Goal: Information Seeking & Learning: Learn about a topic

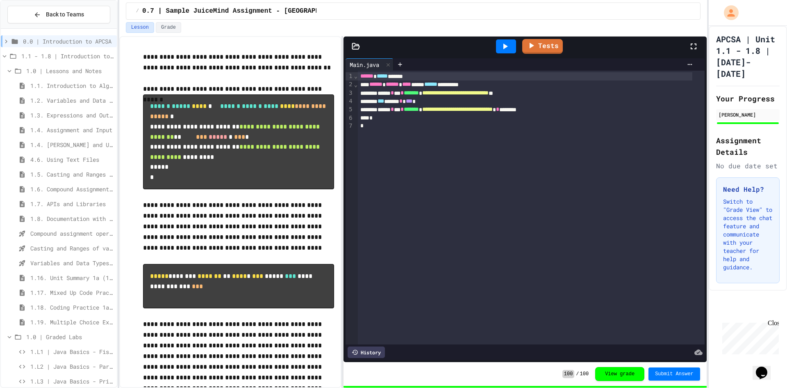
scroll to position [68, 0]
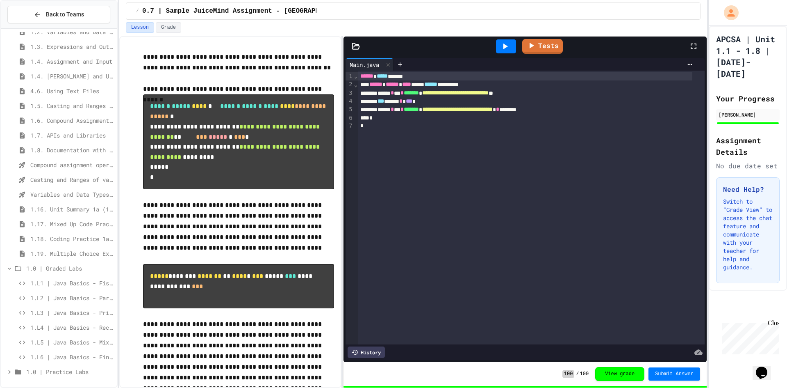
click at [75, 312] on span "1.L3 | Java Basics - Printing Code Lab" at bounding box center [71, 312] width 83 height 9
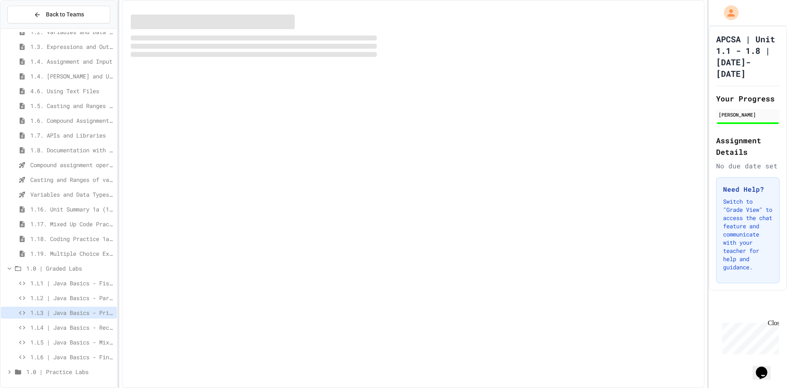
scroll to position [62, 0]
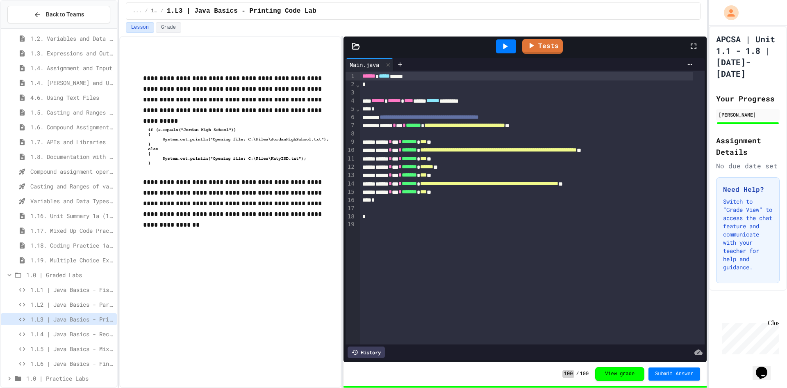
click at [503, 42] on icon at bounding box center [505, 46] width 10 height 10
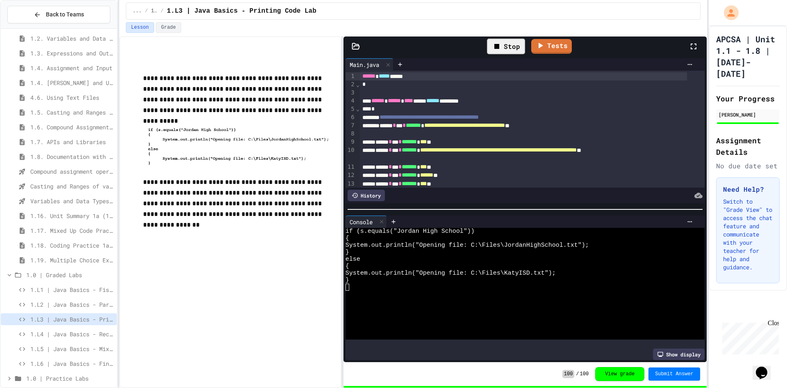
click at [68, 333] on span "1.L4 | Java Basics - Rectangle Lab" at bounding box center [71, 333] width 83 height 9
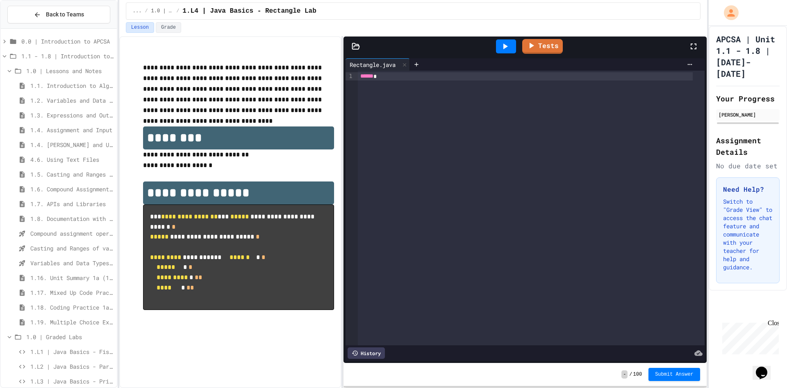
click at [82, 176] on span "1.5. Casting and Ranges of Values" at bounding box center [71, 174] width 83 height 9
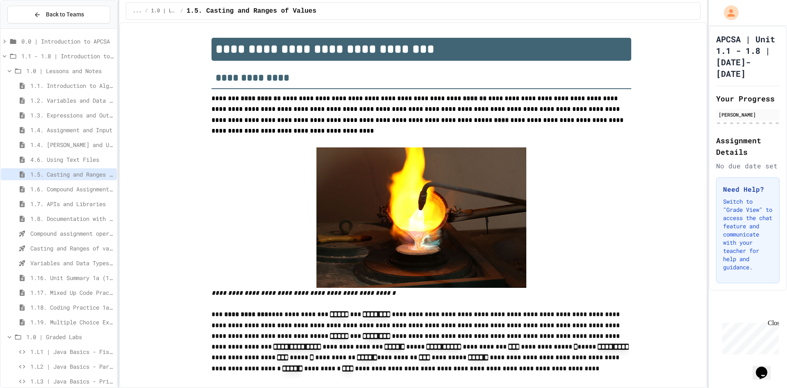
scroll to position [41, 0]
